Goal: Transaction & Acquisition: Purchase product/service

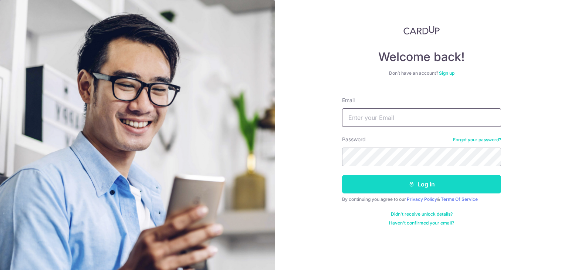
type input "gloriayuxi98@gmail.com"
click at [382, 184] on button "Log in" at bounding box center [421, 184] width 159 height 19
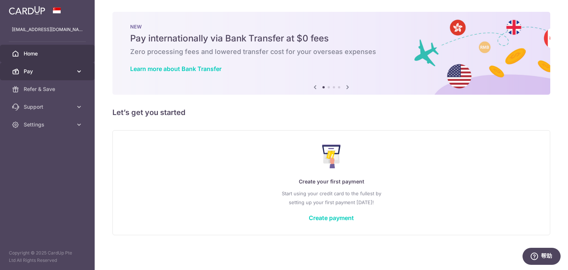
click at [71, 67] on link "Pay" at bounding box center [47, 72] width 95 height 18
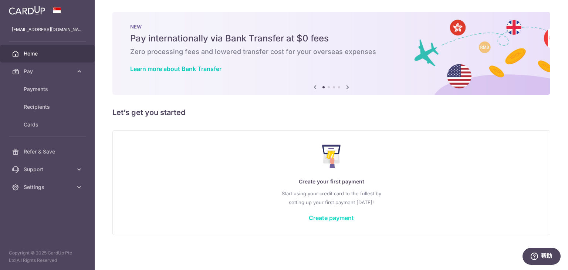
click at [337, 217] on link "Create payment" at bounding box center [331, 217] width 45 height 7
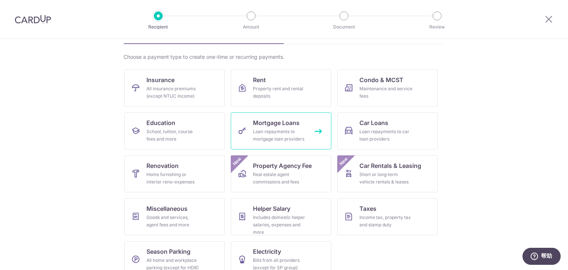
scroll to position [61, 0]
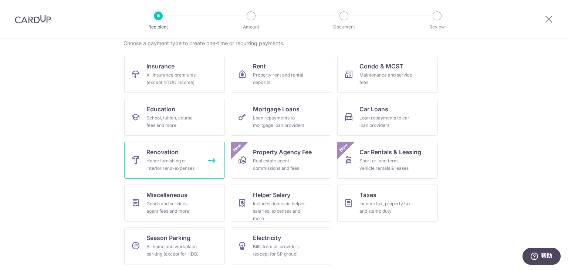
click at [181, 164] on div "Home furnishing or interior reno-expenses" at bounding box center [173, 164] width 53 height 15
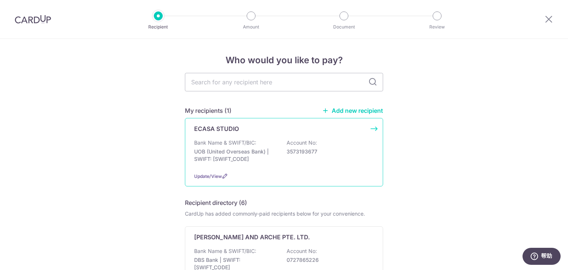
click at [306, 148] on p "3573193677" at bounding box center [328, 151] width 83 height 7
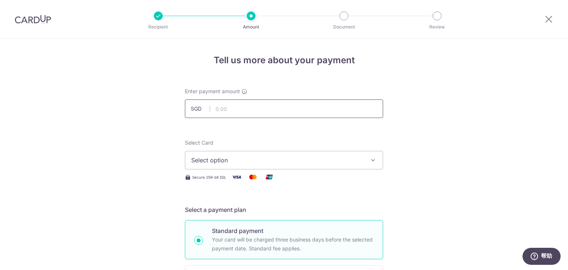
click at [317, 111] on input "text" at bounding box center [284, 109] width 198 height 19
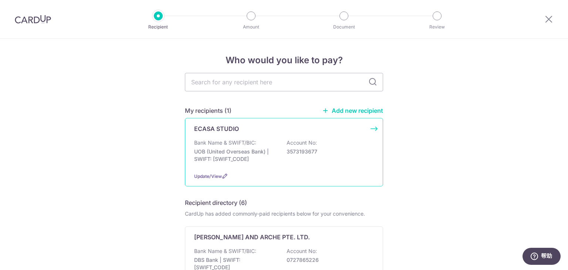
click at [255, 133] on div "ECASA STUDIO" at bounding box center [279, 128] width 171 height 9
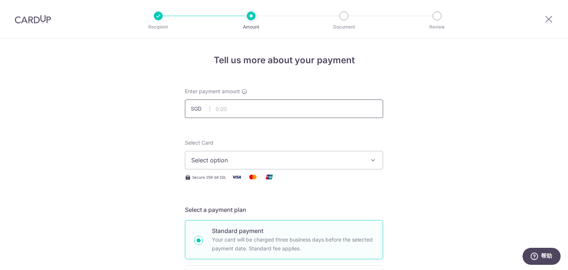
click at [305, 108] on input "text" at bounding box center [284, 109] width 198 height 19
type input "13,216.25"
click at [240, 158] on span "Select option" at bounding box center [277, 160] width 172 height 9
click at [234, 179] on span "Add credit card" at bounding box center [291, 180] width 172 height 7
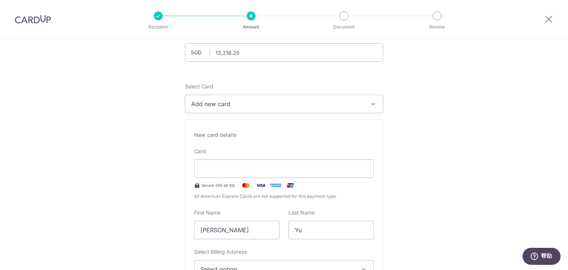
scroll to position [74, 0]
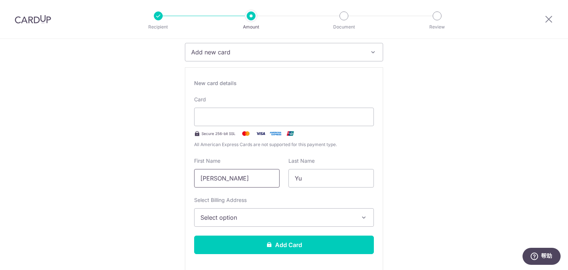
scroll to position [111, 0]
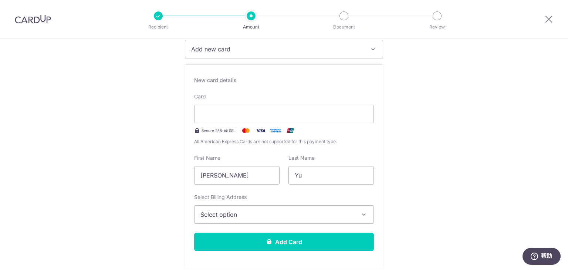
click at [247, 217] on span "Select option" at bounding box center [278, 214] width 154 height 9
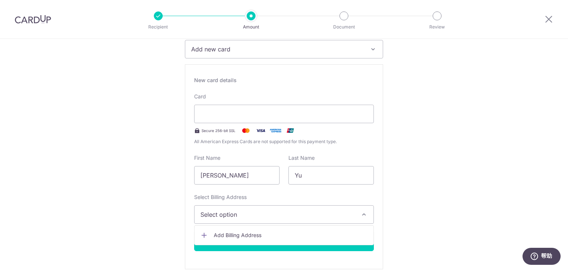
click at [250, 236] on span "Add Billing Address" at bounding box center [291, 235] width 154 height 7
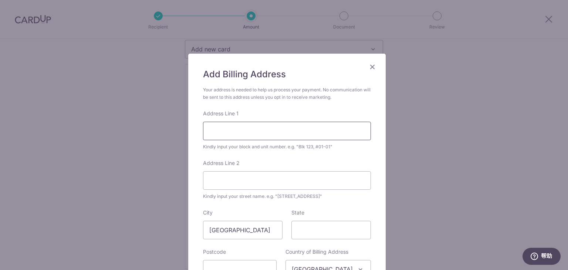
click at [258, 130] on input "Address Line 1" at bounding box center [287, 131] width 168 height 19
type input "21-12. 232 Commonwealth Avenue, Singapore"
type input "149740"
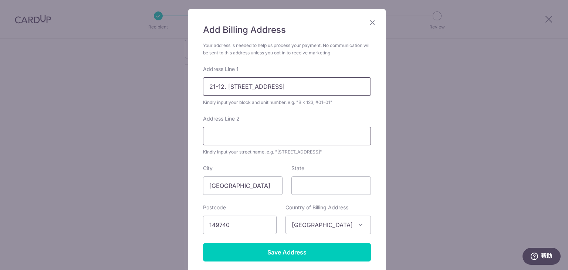
scroll to position [46, 0]
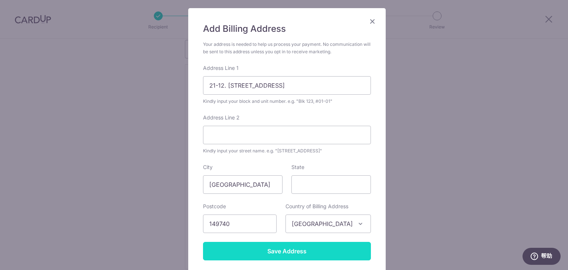
click at [278, 251] on input "Save Address" at bounding box center [287, 251] width 168 height 19
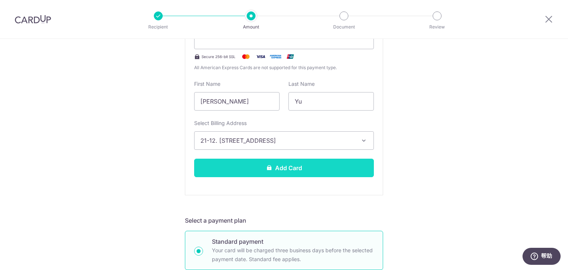
click at [335, 167] on button "Add Card" at bounding box center [284, 168] width 180 height 19
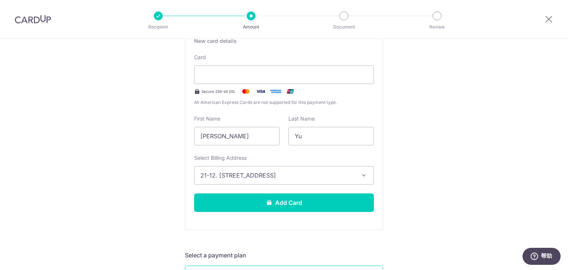
scroll to position [158, 0]
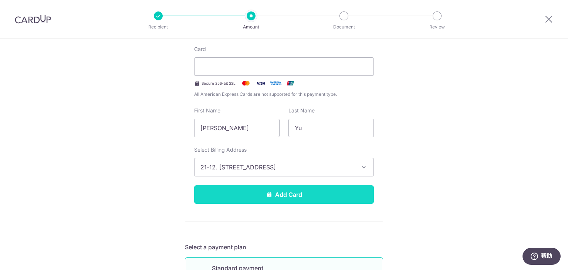
click at [274, 196] on button "Add Card" at bounding box center [284, 194] width 180 height 19
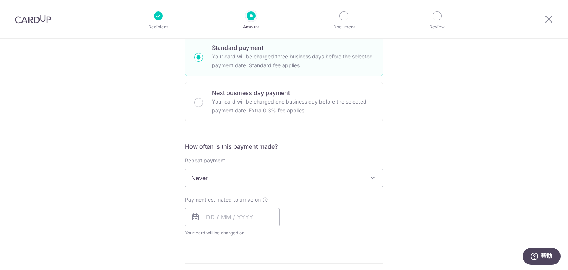
scroll to position [185, 0]
click at [209, 212] on input "text" at bounding box center [232, 215] width 95 height 19
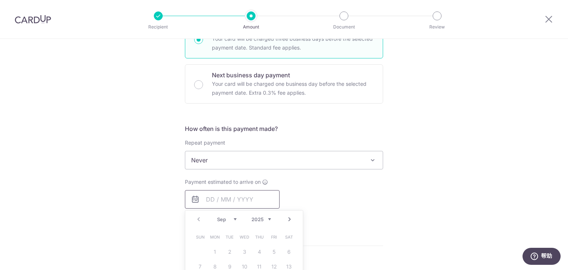
scroll to position [296, 0]
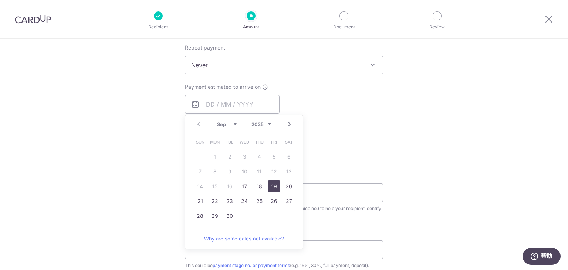
click at [271, 184] on link "19" at bounding box center [274, 187] width 12 height 12
type input "[DATE]"
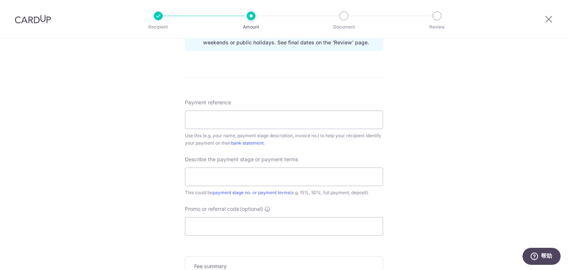
scroll to position [407, 0]
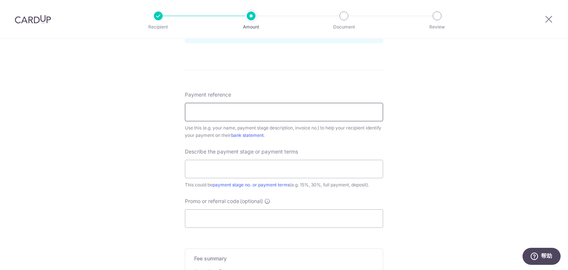
click at [295, 111] on input "Payment reference" at bounding box center [284, 112] width 198 height 19
type input "Yu Xi"
click at [257, 165] on input "text" at bounding box center [284, 169] width 198 height 19
type input "Full Payment (Exclude Deposit)"
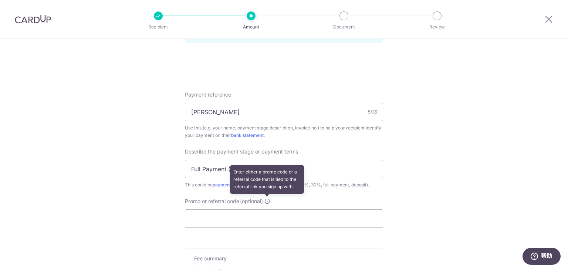
click at [269, 199] on icon at bounding box center [268, 201] width 6 height 6
click at [269, 209] on input "Promo or referral code (optional) Enter either a promo code or a referral code …" at bounding box center [284, 218] width 198 height 19
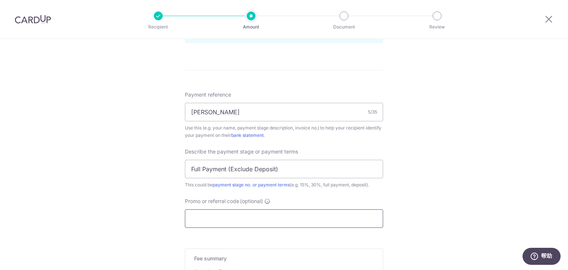
paste input "RENO25ONE"
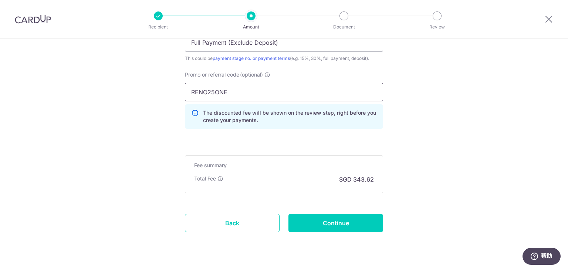
scroll to position [550, 0]
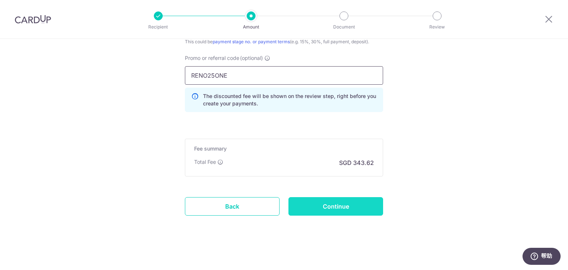
type input "RENO25ONE"
click at [353, 207] on input "Continue" at bounding box center [336, 206] width 95 height 19
type input "Create Schedule"
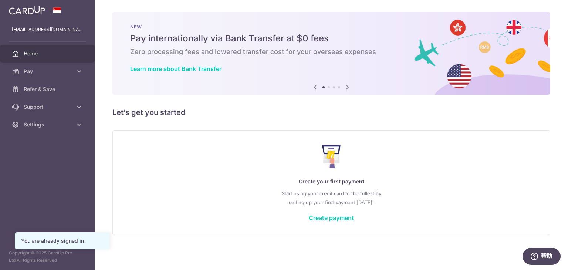
click at [345, 88] on icon at bounding box center [347, 87] width 9 height 9
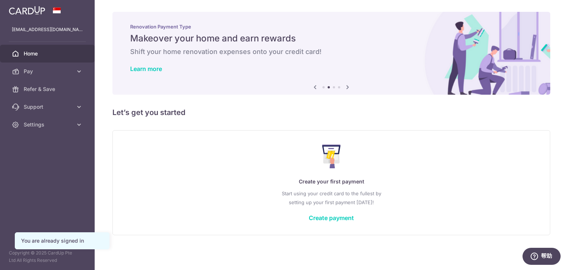
click at [345, 88] on icon at bounding box center [347, 87] width 9 height 9
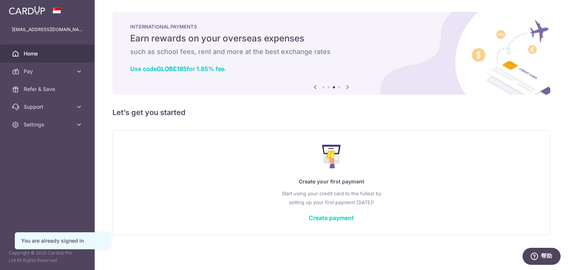
click at [345, 88] on icon at bounding box center [347, 87] width 9 height 9
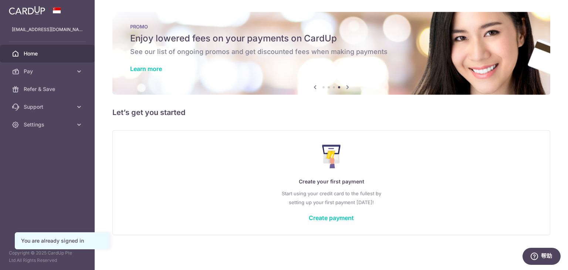
click at [345, 88] on icon at bounding box center [347, 87] width 9 height 9
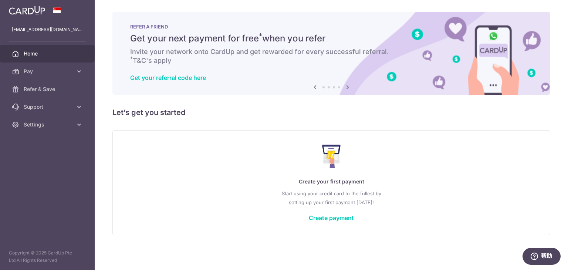
click at [345, 88] on icon at bounding box center [347, 87] width 9 height 9
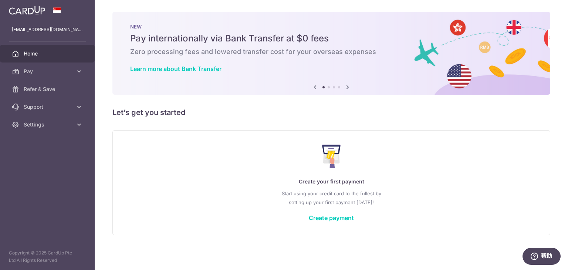
click at [345, 88] on icon at bounding box center [347, 87] width 9 height 9
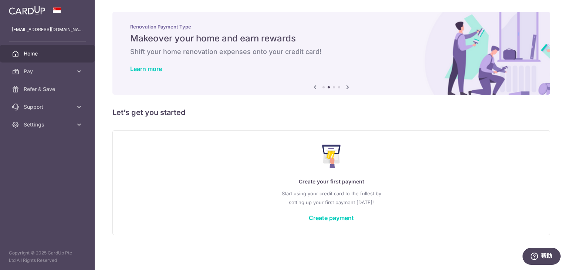
click at [345, 88] on icon at bounding box center [347, 87] width 9 height 9
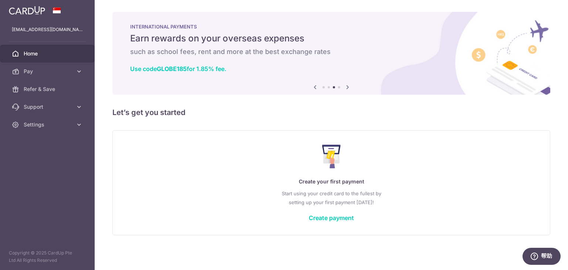
click at [345, 88] on icon at bounding box center [347, 87] width 9 height 9
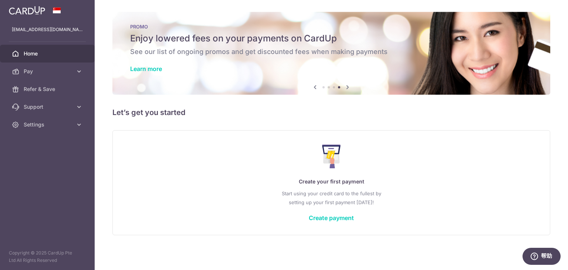
click at [315, 86] on icon at bounding box center [315, 87] width 9 height 9
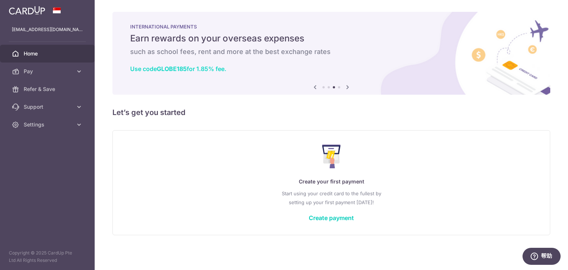
click at [164, 68] on b "GLOBE185" at bounding box center [172, 68] width 30 height 7
click at [346, 86] on icon at bounding box center [347, 87] width 9 height 9
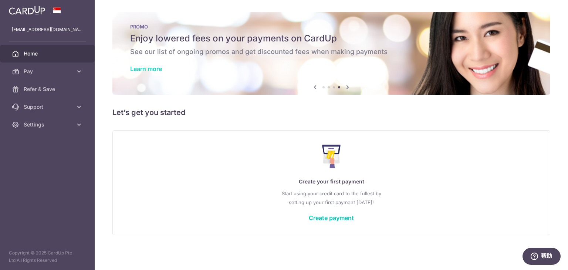
click at [158, 69] on link "Learn more" at bounding box center [146, 68] width 32 height 7
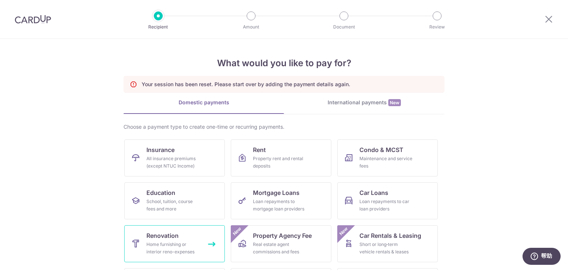
click at [182, 242] on div "Home furnishing or interior reno-expenses" at bounding box center [173, 248] width 53 height 15
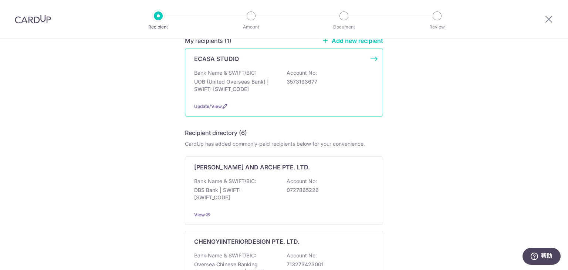
scroll to position [74, 0]
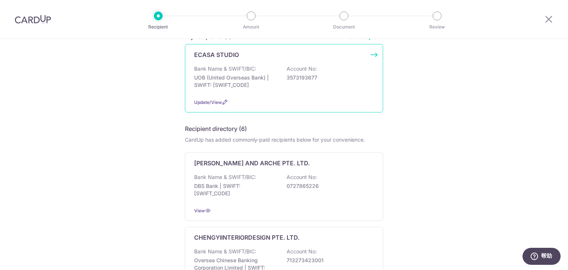
click at [292, 79] on p "3573193677" at bounding box center [328, 77] width 83 height 7
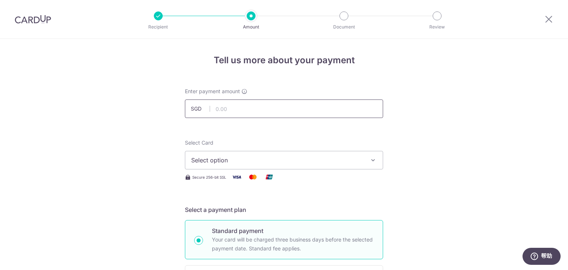
click at [255, 110] on input "text" at bounding box center [284, 109] width 198 height 19
type input "13,216.25"
click at [230, 156] on span "Select option" at bounding box center [277, 160] width 172 height 9
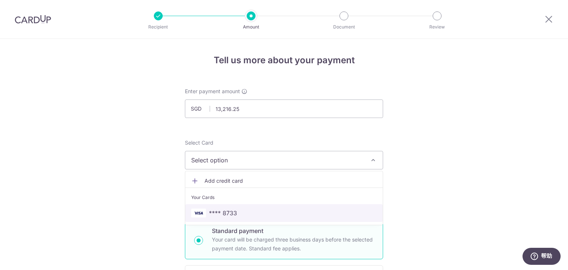
click at [276, 210] on span "**** 8733" at bounding box center [284, 213] width 186 height 9
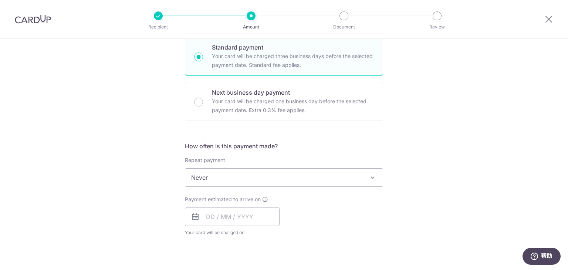
scroll to position [185, 0]
click at [209, 216] on input "text" at bounding box center [232, 215] width 95 height 19
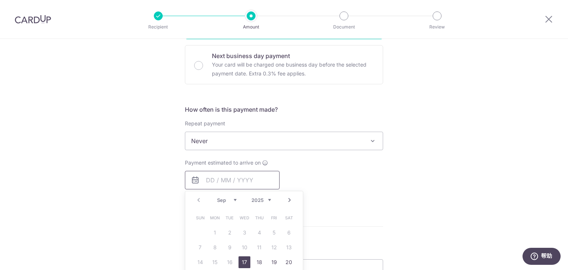
scroll to position [222, 0]
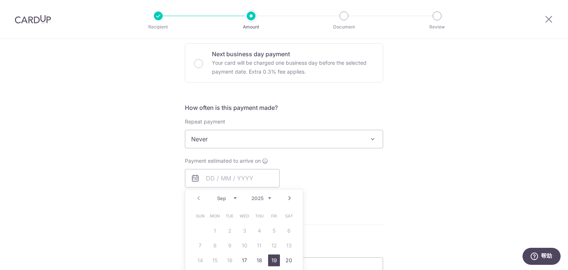
click at [271, 262] on link "19" at bounding box center [274, 261] width 12 height 12
type input "[DATE]"
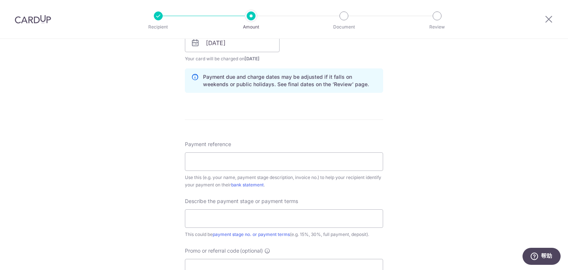
scroll to position [370, 0]
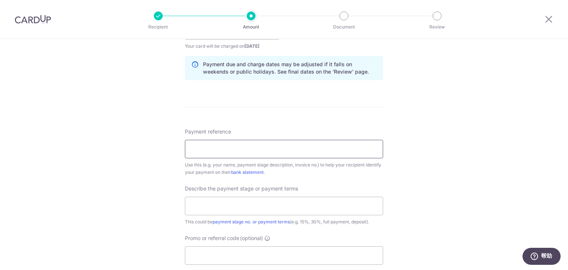
click at [241, 148] on input "Payment reference" at bounding box center [284, 149] width 198 height 19
type input "[PERSON_NAME]"
click at [207, 206] on input "text" at bounding box center [284, 206] width 198 height 19
type input "Full Payment (Exclude Deposit)"
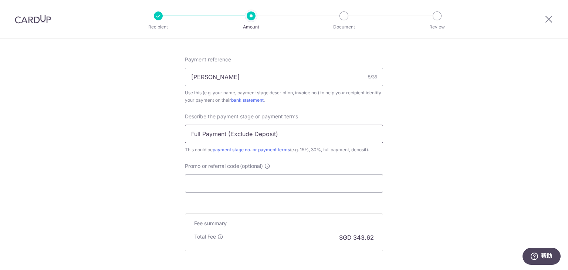
scroll to position [444, 0]
click at [219, 182] on input "Promo or referral code (optional)" at bounding box center [284, 181] width 198 height 19
paste input "RENO25ONE"
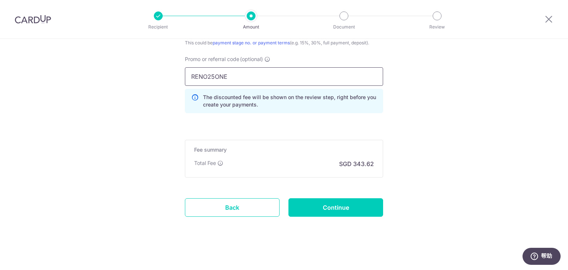
scroll to position [550, 0]
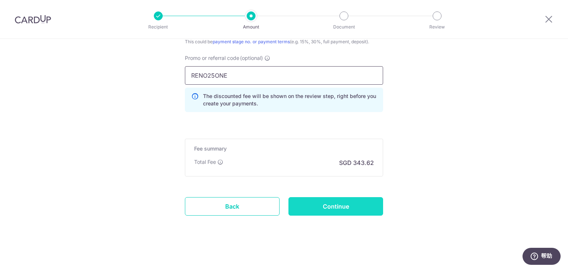
type input "RENO25ONE"
click at [310, 208] on input "Continue" at bounding box center [336, 206] width 95 height 19
type input "Create Schedule"
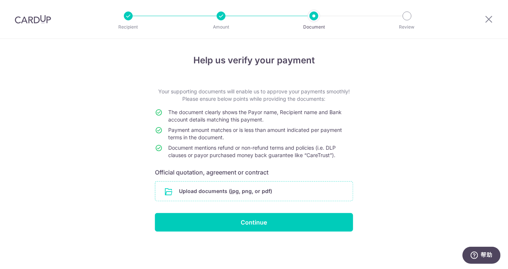
click at [225, 194] on input "file" at bounding box center [254, 190] width 198 height 19
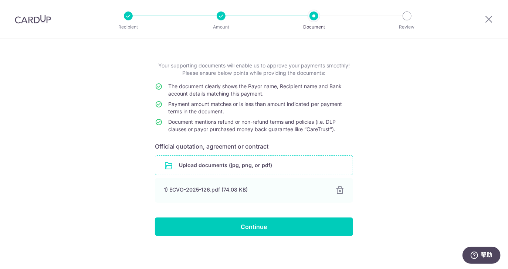
scroll to position [27, 0]
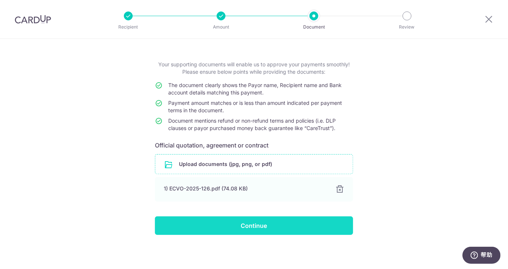
click at [232, 226] on input "Continue" at bounding box center [254, 225] width 198 height 19
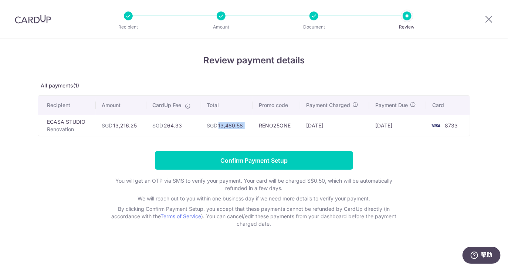
drag, startPoint x: 218, startPoint y: 125, endPoint x: 253, endPoint y: 127, distance: 35.9
click at [253, 127] on tr "ECASA STUDIO Renovation SGD 13,216.25 SGD 264.33 SGD 13,480.58 RENO25ONE [DATE]…" at bounding box center [254, 125] width 432 height 21
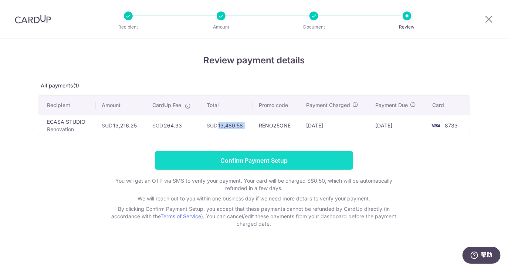
click at [279, 154] on input "Confirm Payment Setup" at bounding box center [254, 160] width 198 height 19
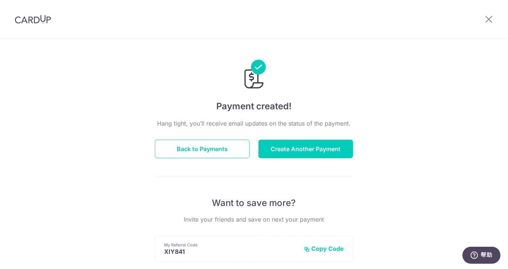
click at [64, 109] on div "Payment created! Hang tight, you’ll receive email updates on the status of the …" at bounding box center [254, 236] width 508 height 395
click at [176, 152] on button "Back to Payments" at bounding box center [202, 148] width 95 height 19
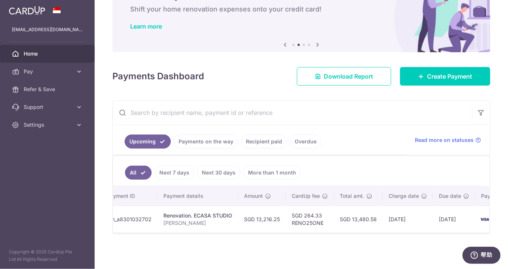
scroll to position [0, 71]
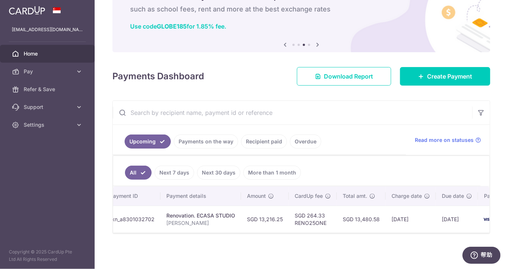
click at [219, 233] on div at bounding box center [301, 232] width 377 height 1
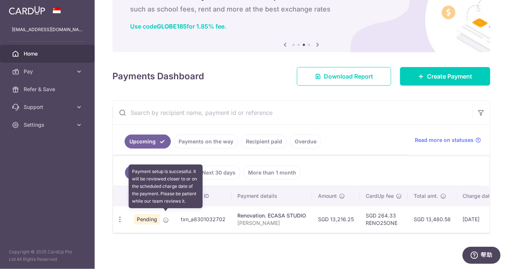
click at [166, 217] on icon at bounding box center [166, 220] width 6 height 6
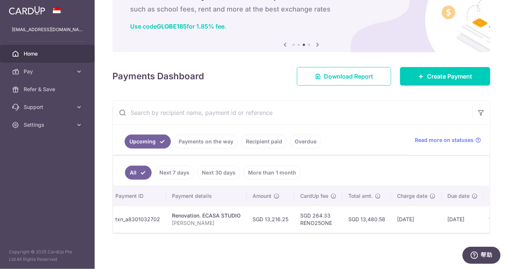
scroll to position [0, 64]
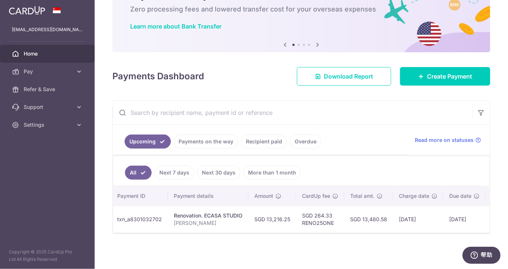
click at [71, 211] on aside "[EMAIL_ADDRESS][DOMAIN_NAME] Home Pay Payments Recipients Cards Refer & Save Su…" at bounding box center [47, 134] width 95 height 269
